Goal: Information Seeking & Learning: Learn about a topic

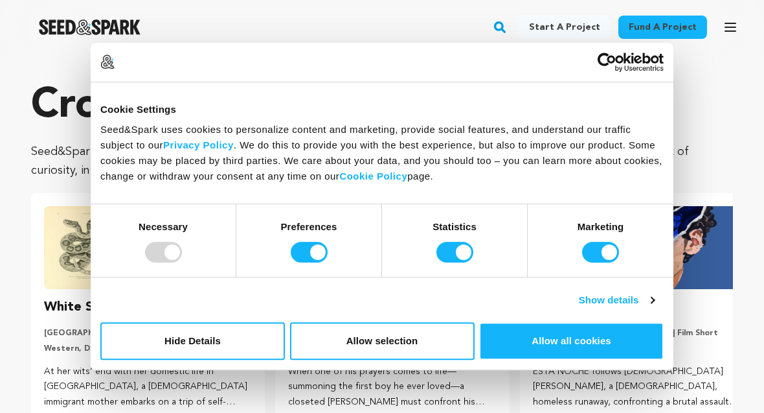
click at [155, 340] on button "Hide Details" at bounding box center [192, 341] width 185 height 38
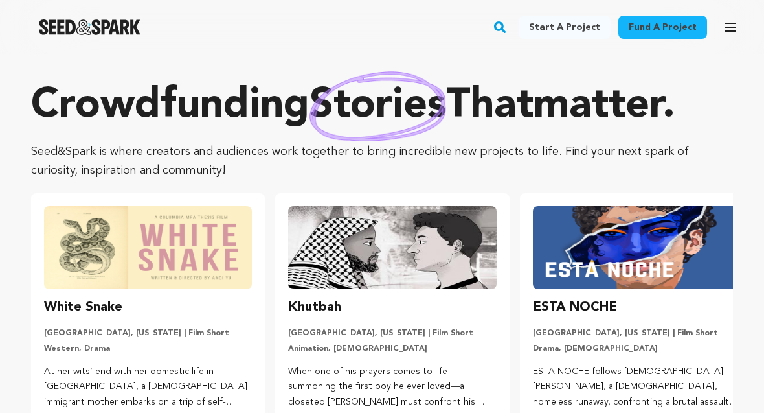
click at [508, 22] on icon "button" at bounding box center [500, 27] width 16 height 16
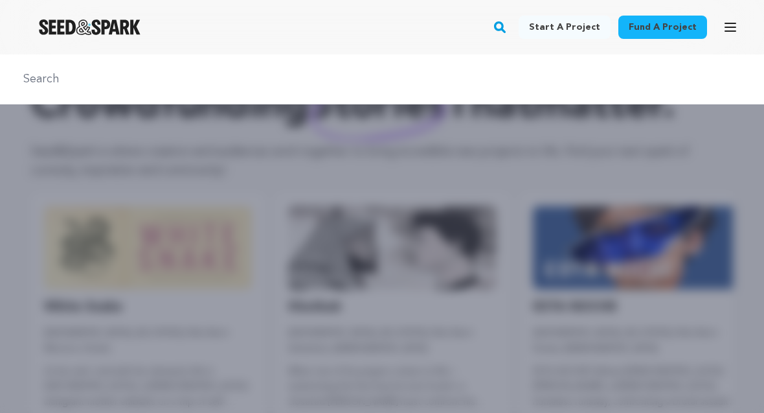
click at [65, 73] on input "text" at bounding box center [382, 79] width 733 height 19
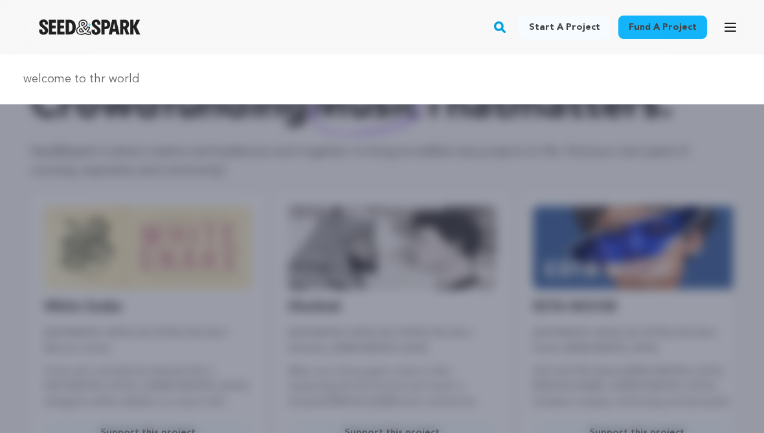
click at [96, 77] on input "welcome to thr world" at bounding box center [382, 79] width 733 height 19
click at [454, 87] on input "welcome to thr world" at bounding box center [382, 79] width 733 height 19
click at [104, 81] on input "welcome to thr world" at bounding box center [382, 79] width 733 height 19
click at [93, 77] on input "welcome to thr world" at bounding box center [382, 79] width 733 height 19
click at [96, 75] on input "welcome to thr world" at bounding box center [382, 79] width 733 height 19
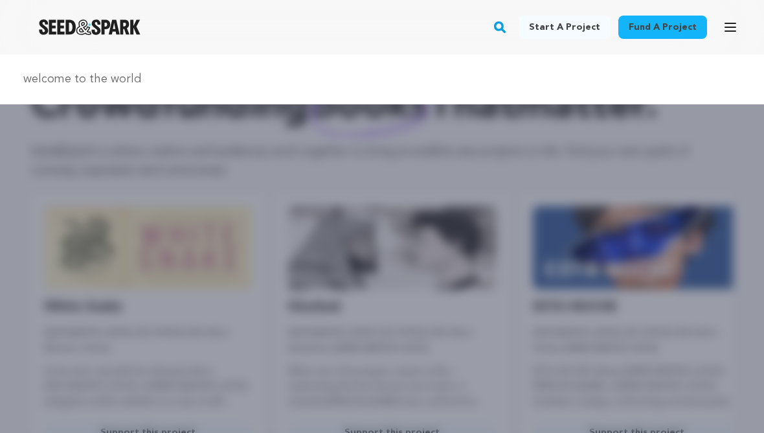
click at [423, 79] on input "welcome to the world" at bounding box center [382, 79] width 733 height 19
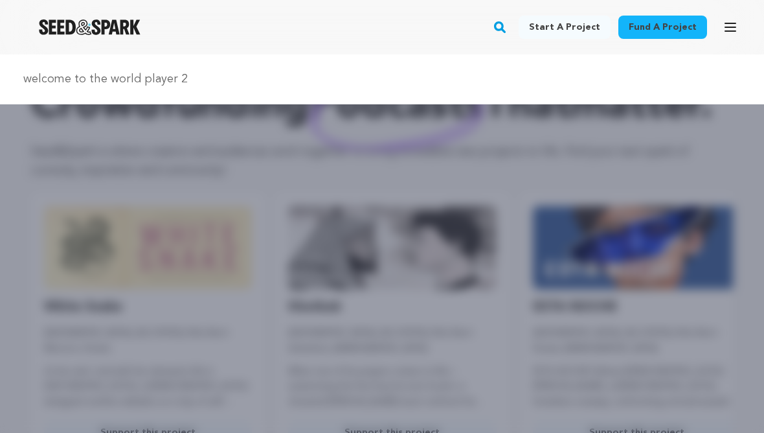
type input "welcome to the world player 2"
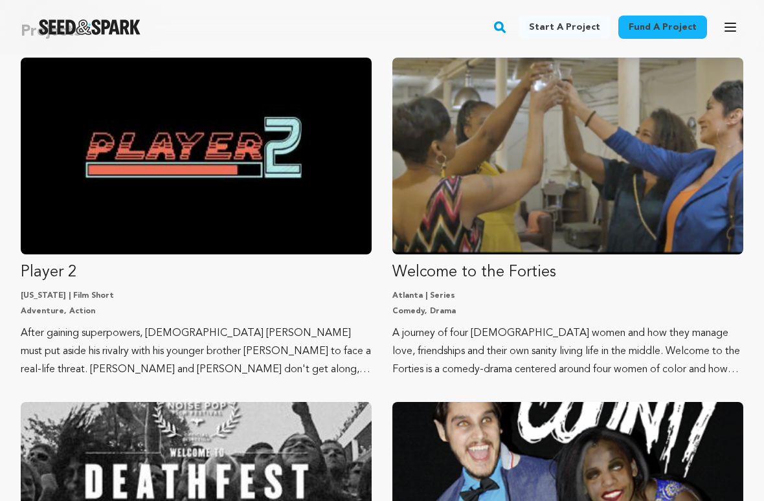
scroll to position [150, 0]
click at [58, 183] on img "Fund Player 2" at bounding box center [196, 156] width 351 height 197
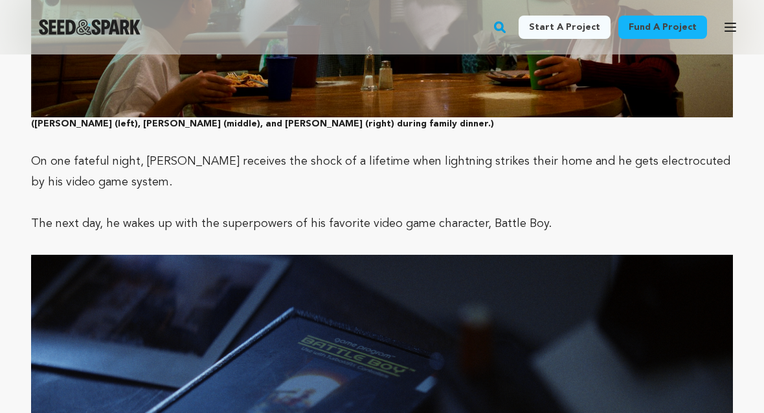
scroll to position [1381, 0]
